Goal: Task Accomplishment & Management: Complete application form

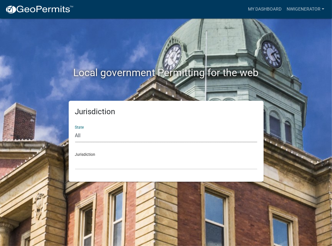
click at [76, 133] on select "All [US_STATE] [US_STATE] [US_STATE] [US_STATE] [US_STATE] [US_STATE] [US_STATE…" at bounding box center [166, 135] width 182 height 13
select select "[US_STATE]"
click at [75, 129] on select "All [US_STATE] [US_STATE] [US_STATE] [US_STATE] [US_STATE] [US_STATE] [US_STATE…" at bounding box center [166, 135] width 182 height 13
drag, startPoint x: 89, startPoint y: 166, endPoint x: 92, endPoint y: 158, distance: 8.6
click at [89, 166] on select "City of [GEOGRAPHIC_DATA], [US_STATE] City of [GEOGRAPHIC_DATA], [US_STATE] Cit…" at bounding box center [166, 162] width 182 height 13
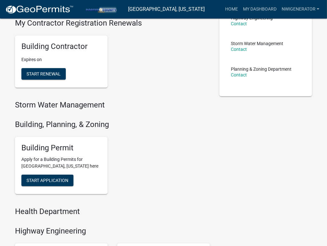
scroll to position [159, 0]
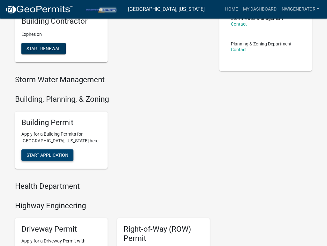
click at [48, 152] on span "Start Application" at bounding box center [48, 154] width 42 height 5
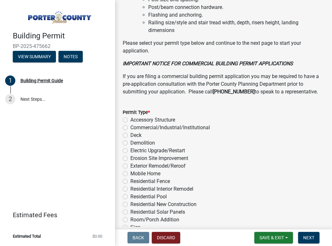
scroll to position [543, 0]
click at [130, 151] on label "Electric Upgrade/Restart" at bounding box center [157, 151] width 55 height 8
click at [130, 151] on input "Electric Upgrade/Restart" at bounding box center [132, 149] width 4 height 4
radio input "true"
click at [312, 237] on span "Next" at bounding box center [308, 237] width 11 height 5
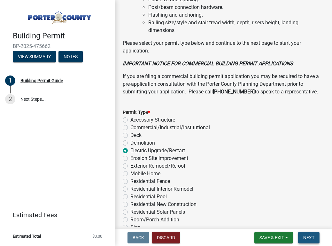
scroll to position [0, 0]
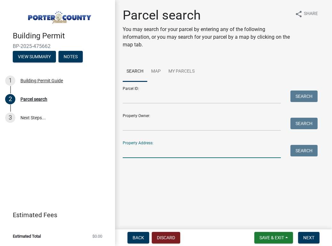
click at [138, 152] on input "Property Address:" at bounding box center [202, 151] width 158 height 13
type input "468 s 500 w"
click at [306, 150] on button "Search" at bounding box center [303, 151] width 27 height 12
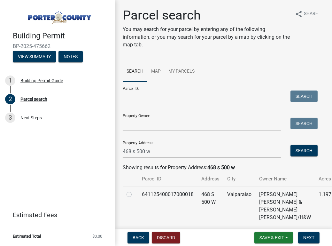
click at [134, 190] on label at bounding box center [134, 190] width 0 height 0
click at [134, 195] on input "radio" at bounding box center [136, 192] width 4 height 4
radio input "true"
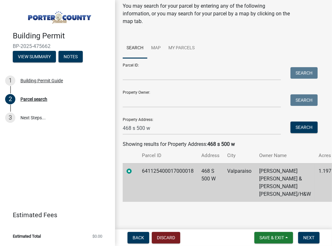
scroll to position [31, 0]
click at [312, 236] on span "Next" at bounding box center [308, 237] width 11 height 5
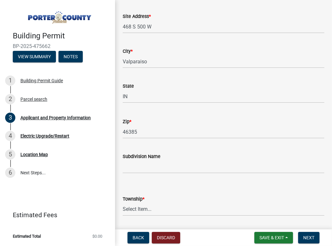
scroll to position [127, 0]
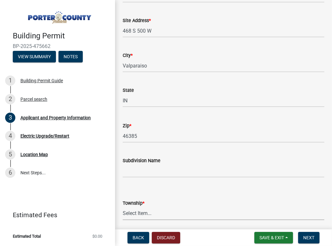
click at [143, 214] on select "Select Item... [PERSON_NAME][GEOGRAPHIC_DATA] [PERSON_NAME][GEOGRAPHIC_DATA] [G…" at bounding box center [224, 213] width 202 height 13
click at [123, 207] on select "Select Item... [PERSON_NAME][GEOGRAPHIC_DATA] [PERSON_NAME][GEOGRAPHIC_DATA] [G…" at bounding box center [224, 213] width 202 height 13
select select "eebc071e-620a-4db8-83e9-cb6b194c67e9"
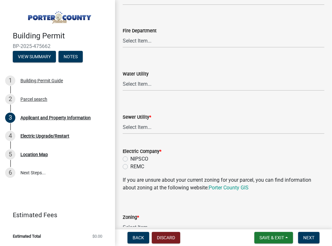
scroll to position [415, 0]
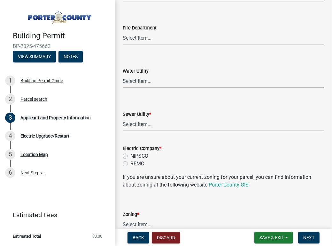
click at [149, 126] on select "Select Item... Aqua [US_STATE] Inc Damon Run Falling Waters Lake Eliza - LEACD …" at bounding box center [224, 124] width 202 height 13
click at [123, 118] on select "Select Item... Aqua [US_STATE] Inc Damon Run Falling Waters Lake Eliza - LEACD …" at bounding box center [224, 124] width 202 height 13
select select "c796f995-08fe-487b-a20e-70ab553361d3"
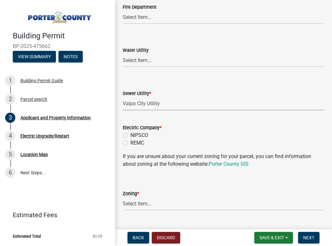
scroll to position [447, 0]
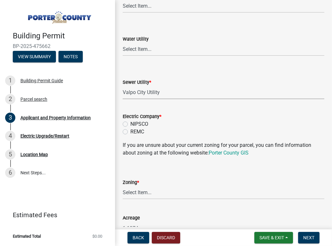
click at [130, 132] on label "REMC" at bounding box center [137, 132] width 14 height 8
click at [130, 132] on input "REMC" at bounding box center [132, 130] width 4 height 4
radio input "true"
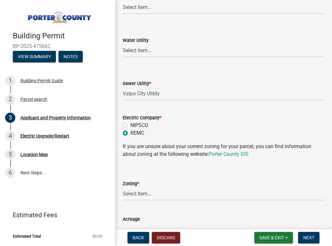
scroll to position [479, 0]
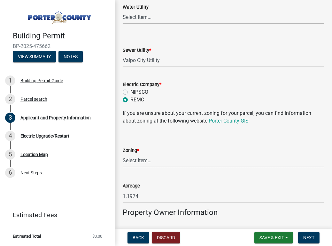
click at [153, 160] on select "Select Item... A1 A2 CH CM CN I1 I2 I3 IN MP OT P1 P2 PUD R1 R2 R3 R4 RL RR" at bounding box center [224, 160] width 202 height 13
click at [302, 188] on div "Acreage 1.1974" at bounding box center [224, 188] width 202 height 30
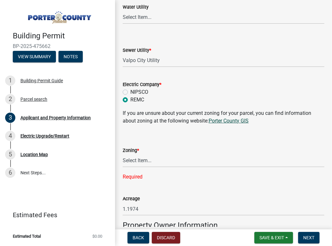
click at [234, 122] on link "Porter County GIS" at bounding box center [229, 121] width 40 height 6
click at [131, 164] on select "Select Item... A1 A2 CH CM CN I1 I2 I3 IN MP OT P1 P2 PUD R1 R2 R3 R4 RL RR" at bounding box center [224, 160] width 202 height 13
click at [123, 154] on select "Select Item... A1 A2 CH CM CN I1 I2 I3 IN MP OT P1 P2 PUD R1 R2 R3 R4 RL RR" at bounding box center [224, 160] width 202 height 13
select select "271bd504-2c49-4a3f-937e-0db1d3436bac"
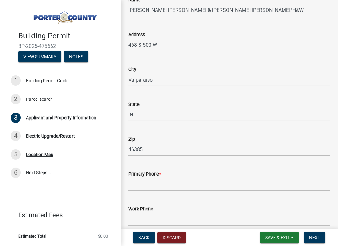
scroll to position [735, 0]
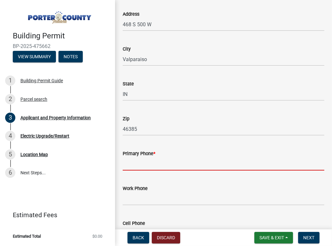
click at [153, 160] on input "Primary Phone *" at bounding box center [224, 163] width 202 height 13
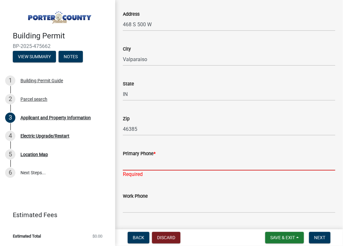
click at [124, 159] on input "Primary Phone *" at bounding box center [229, 163] width 212 height 13
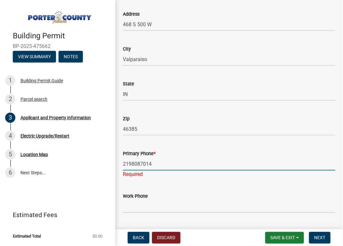
type input "2198087014"
click at [164, 153] on div "Primary Phone *" at bounding box center [229, 154] width 212 height 8
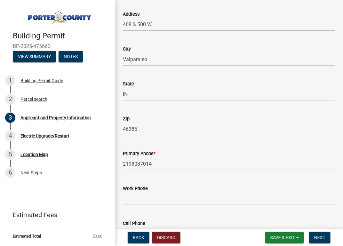
scroll to position [895, 0]
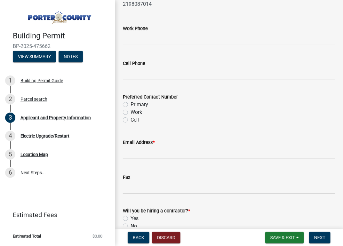
click at [166, 153] on input "Email Address *" at bounding box center [229, 152] width 212 height 13
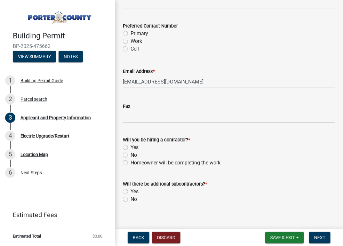
scroll to position [972, 0]
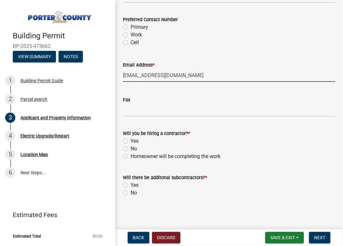
type input "[EMAIL_ADDRESS][DOMAIN_NAME]"
click at [126, 143] on div "Will you be hiring a contractor? * Yes No Homeowner will be completing the work" at bounding box center [229, 144] width 212 height 31
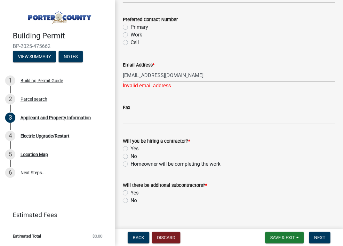
click at [130, 201] on label "No" at bounding box center [133, 201] width 6 height 8
click at [130, 201] on input "No" at bounding box center [132, 199] width 4 height 4
radio input "true"
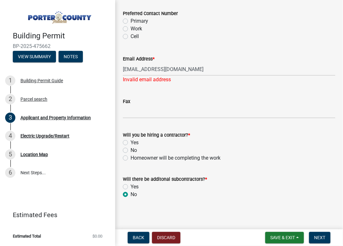
scroll to position [980, 0]
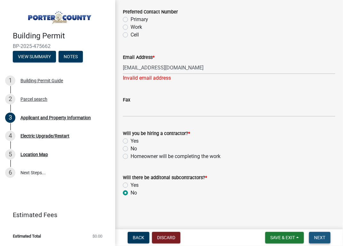
click at [318, 234] on button "Next" at bounding box center [319, 238] width 21 height 12
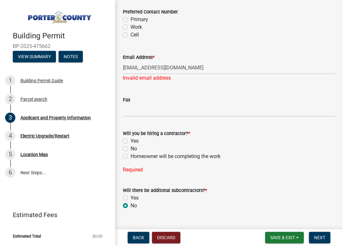
click at [125, 137] on div "Yes" at bounding box center [229, 141] width 212 height 8
click at [130, 140] on label "Yes" at bounding box center [134, 141] width 8 height 8
click at [130, 140] on input "Yes" at bounding box center [132, 139] width 4 height 4
radio input "true"
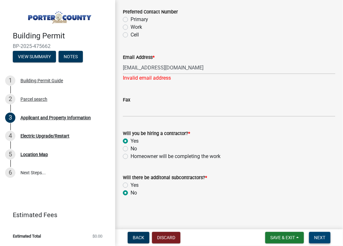
click at [320, 239] on span "Next" at bounding box center [319, 237] width 11 height 5
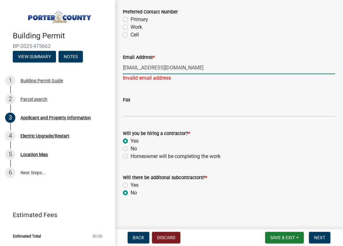
drag, startPoint x: 197, startPoint y: 66, endPoint x: 114, endPoint y: 67, distance: 83.1
click at [114, 67] on div "Building Permit BP-2025-475662 View Summary Notes 1 Building Permit Guide 2 Par…" at bounding box center [171, 123] width 343 height 246
type input "[EMAIL_ADDRESS][DOMAIN_NAME]"
click at [325, 233] on button "Next" at bounding box center [319, 238] width 21 height 12
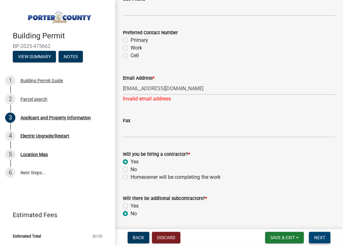
scroll to position [948, 0]
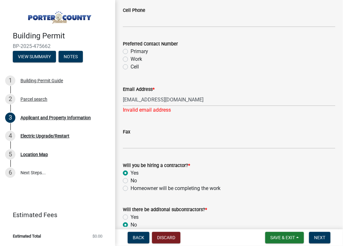
click at [186, 109] on div "Invalid email address" at bounding box center [229, 110] width 212 height 8
click at [144, 145] on input "Fax" at bounding box center [229, 141] width 212 height 13
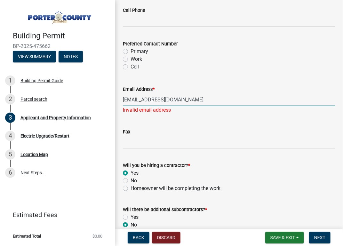
click at [172, 96] on input "[EMAIL_ADDRESS][DOMAIN_NAME]" at bounding box center [229, 99] width 212 height 13
drag, startPoint x: 180, startPoint y: 97, endPoint x: 107, endPoint y: 97, distance: 72.9
click at [107, 97] on div "Building Permit BP-2025-475662 View Summary Notes 1 Building Permit Guide 2 Par…" at bounding box center [171, 123] width 343 height 246
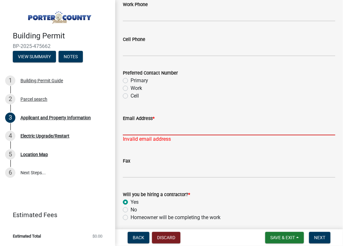
scroll to position [927, 0]
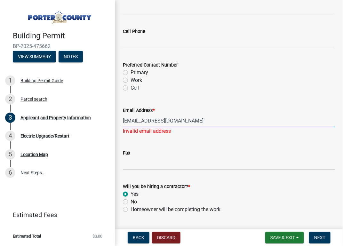
type input "[EMAIL_ADDRESS][DOMAIN_NAME]"
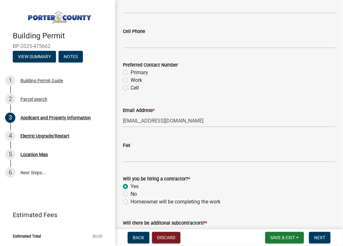
click at [317, 235] on span "Next" at bounding box center [319, 237] width 11 height 5
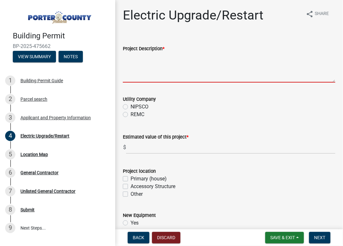
click at [141, 80] on textarea "Project Description *" at bounding box center [229, 67] width 212 height 30
type textarea "INSTALL STANDBY GENERATOR"
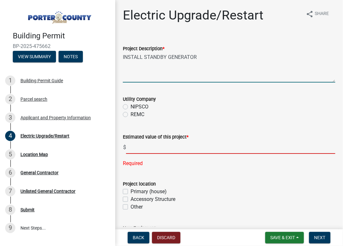
click at [141, 150] on input "text" at bounding box center [230, 147] width 209 height 13
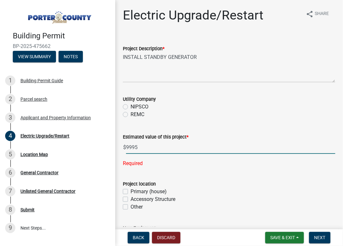
type input "9995"
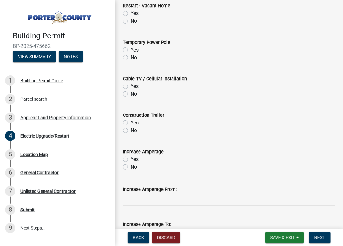
scroll to position [326, 0]
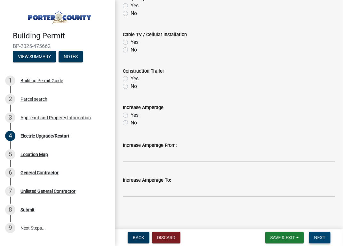
click at [321, 238] on span "Next" at bounding box center [319, 237] width 11 height 5
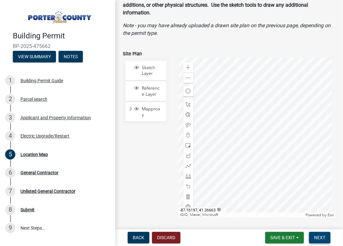
scroll to position [64, 0]
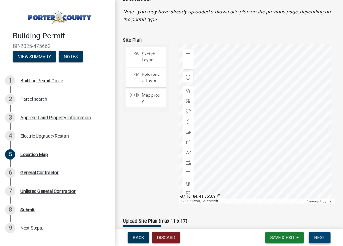
click at [317, 237] on span "Next" at bounding box center [319, 237] width 11 height 5
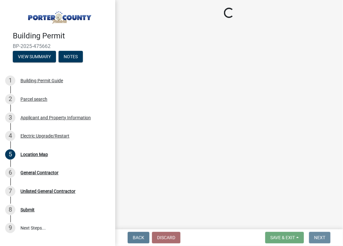
scroll to position [0, 0]
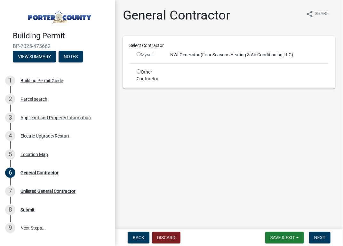
click at [138, 71] on input "radio" at bounding box center [138, 71] width 4 height 4
radio input "true"
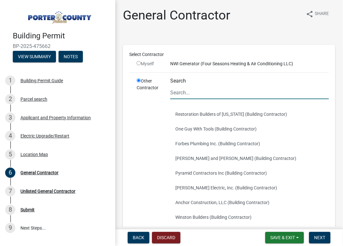
click at [197, 89] on input "Search" at bounding box center [249, 92] width 158 height 13
type input "FOUR"
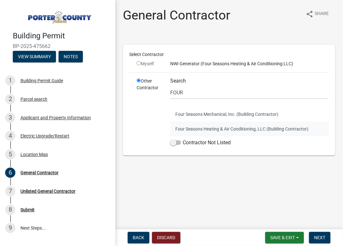
click at [213, 126] on button "Four Seasons Heating & Air Conditioning, LLC (Building Contractor)" at bounding box center [249, 128] width 158 height 15
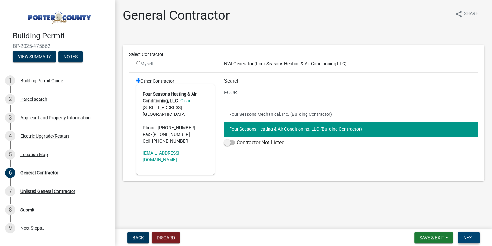
click at [332, 236] on span "Next" at bounding box center [469, 237] width 11 height 5
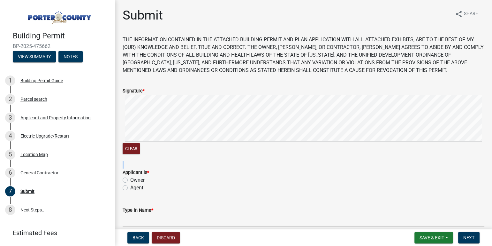
click at [152, 138] on form "Signature * Clear" at bounding box center [304, 117] width 362 height 76
drag, startPoint x: 219, startPoint y: 91, endPoint x: 203, endPoint y: 181, distance: 92.1
click at [203, 181] on div "Owner" at bounding box center [304, 180] width 362 height 8
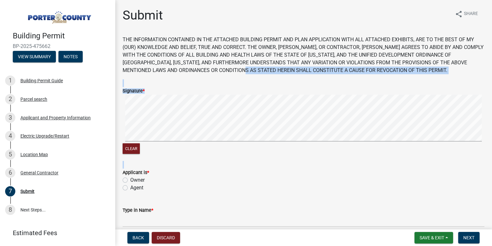
click at [200, 121] on wm-data-entity-input-list "THE INFORMATION CONTAINED IN THE ATTACHED BUILDING PERMIT AND PLAN APPLICATION …" at bounding box center [304, 188] width 362 height 305
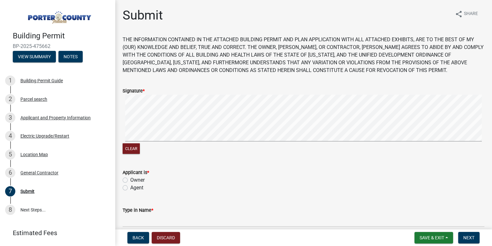
drag, startPoint x: 120, startPoint y: 116, endPoint x: 200, endPoint y: 188, distance: 107.7
click at [200, 188] on div "Agent" at bounding box center [304, 188] width 362 height 8
click at [175, 183] on wm-data-entity-input-list "THE INFORMATION CONTAINED IN THE ATTACHED BUILDING PERMIT AND PLAN APPLICATION …" at bounding box center [304, 188] width 362 height 305
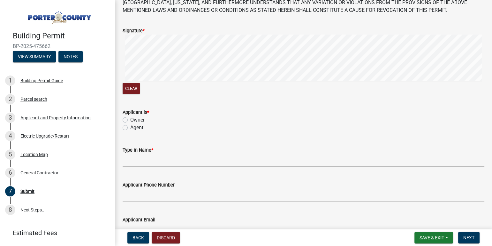
scroll to position [64, 0]
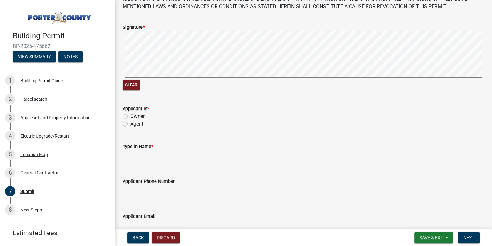
click at [130, 115] on label "Owner" at bounding box center [137, 116] width 14 height 8
click at [130, 115] on input "Owner" at bounding box center [132, 114] width 4 height 4
radio input "true"
click at [123, 126] on div "Agent" at bounding box center [304, 124] width 362 height 8
click at [130, 121] on label "Agent" at bounding box center [136, 124] width 13 height 8
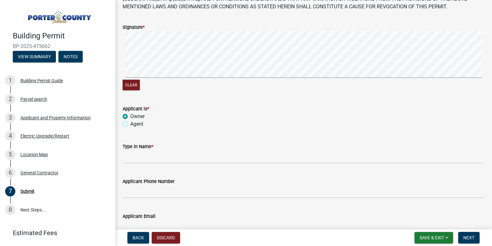
click at [130, 121] on input "Agent" at bounding box center [132, 122] width 4 height 4
radio input "true"
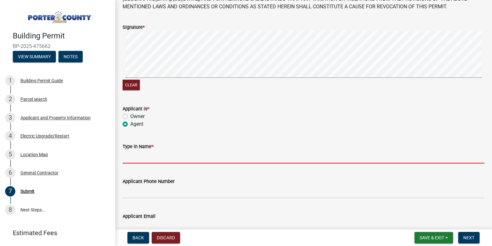
click at [146, 161] on input "Type in Name *" at bounding box center [304, 156] width 362 height 13
type input "KANEDA SERCYE"
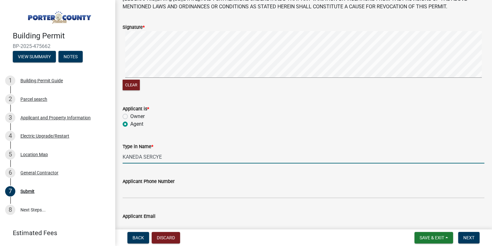
type input "[PHONE_NUMBER]"
type input "[EMAIL_ADDRESS][DOMAIN_NAME]"
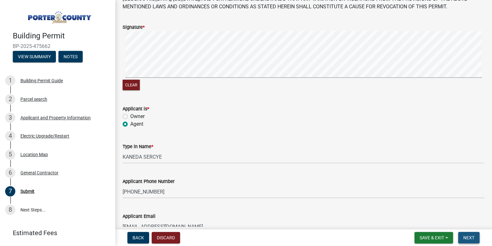
click at [332, 235] on span "Next" at bounding box center [469, 237] width 11 height 5
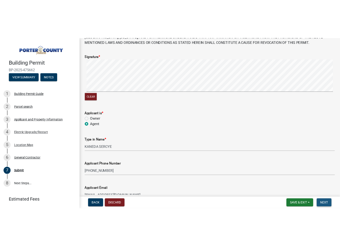
scroll to position [0, 0]
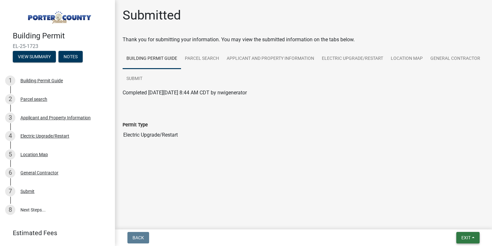
click at [332, 238] on span "Exit" at bounding box center [466, 237] width 9 height 5
click at [332, 223] on button "Save & Exit" at bounding box center [454, 220] width 51 height 15
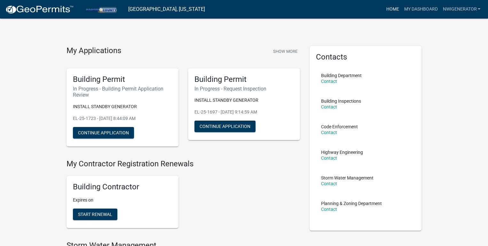
click at [332, 10] on link "Home" at bounding box center [392, 9] width 18 height 12
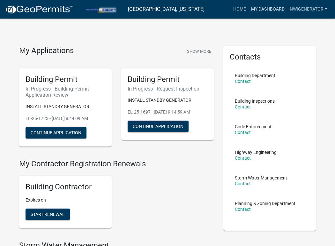
click at [271, 9] on link "My Dashboard" at bounding box center [268, 9] width 39 height 12
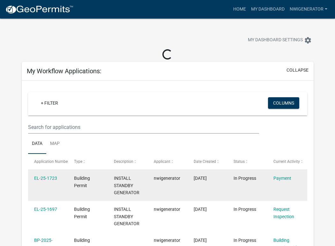
click at [283, 182] on datatable-body-cell "Payment" at bounding box center [288, 185] width 40 height 31
click at [283, 179] on link "Payment" at bounding box center [283, 177] width 18 height 5
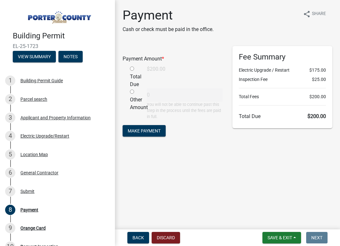
click at [205, 175] on main "Payment Cash or check must be paid in the office. share Share Payment Amount * …" at bounding box center [227, 113] width 225 height 227
click at [133, 67] on input "radio" at bounding box center [132, 68] width 4 height 4
radio input "true"
type input "200"
click at [144, 129] on span "Make Payment" at bounding box center [144, 130] width 33 height 5
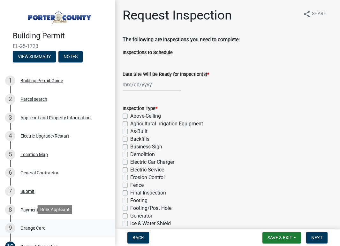
click at [28, 227] on div "Orange Card" at bounding box center [32, 228] width 25 height 4
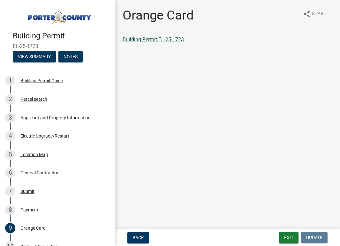
click at [155, 38] on link "Building Permit EL-25-1723" at bounding box center [153, 39] width 61 height 6
